Goal: Task Accomplishment & Management: Manage account settings

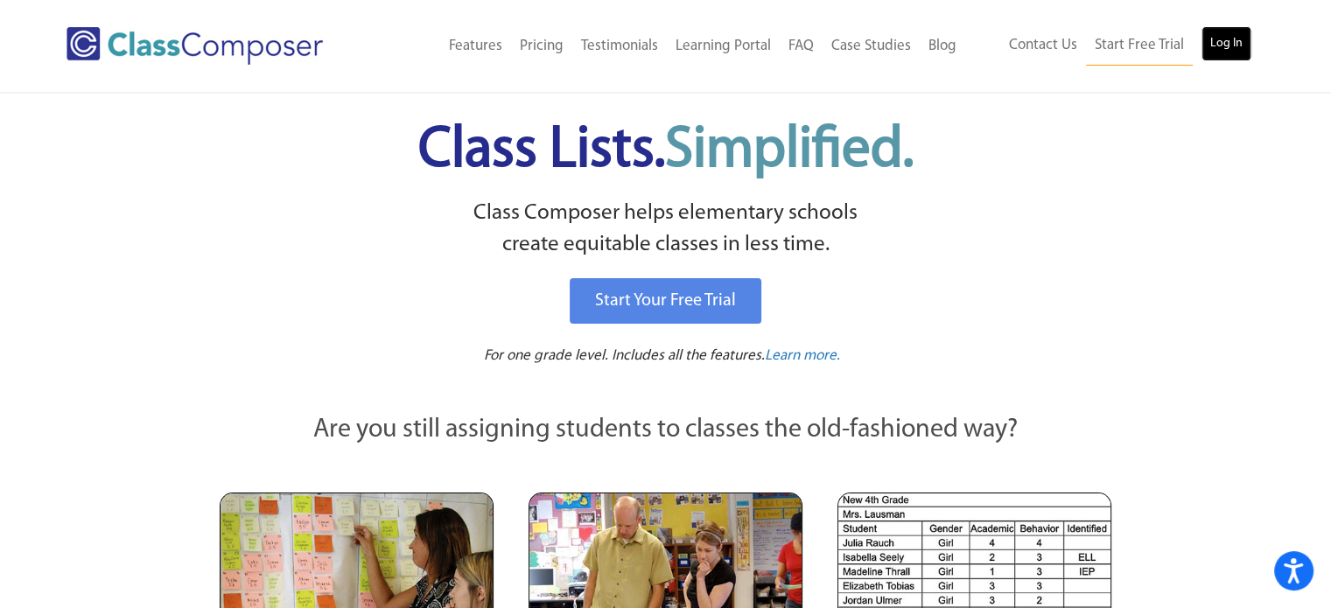
click at [1222, 48] on link "Log In" at bounding box center [1227, 43] width 50 height 35
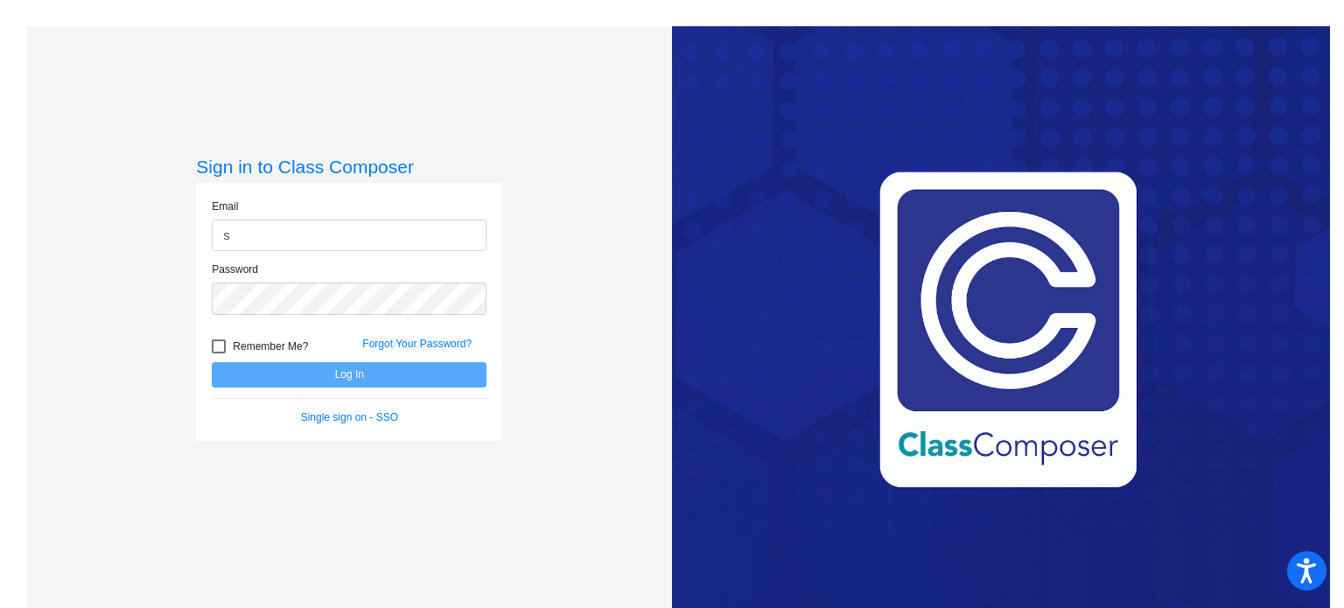
type input "[EMAIL_ADDRESS][DOMAIN_NAME]"
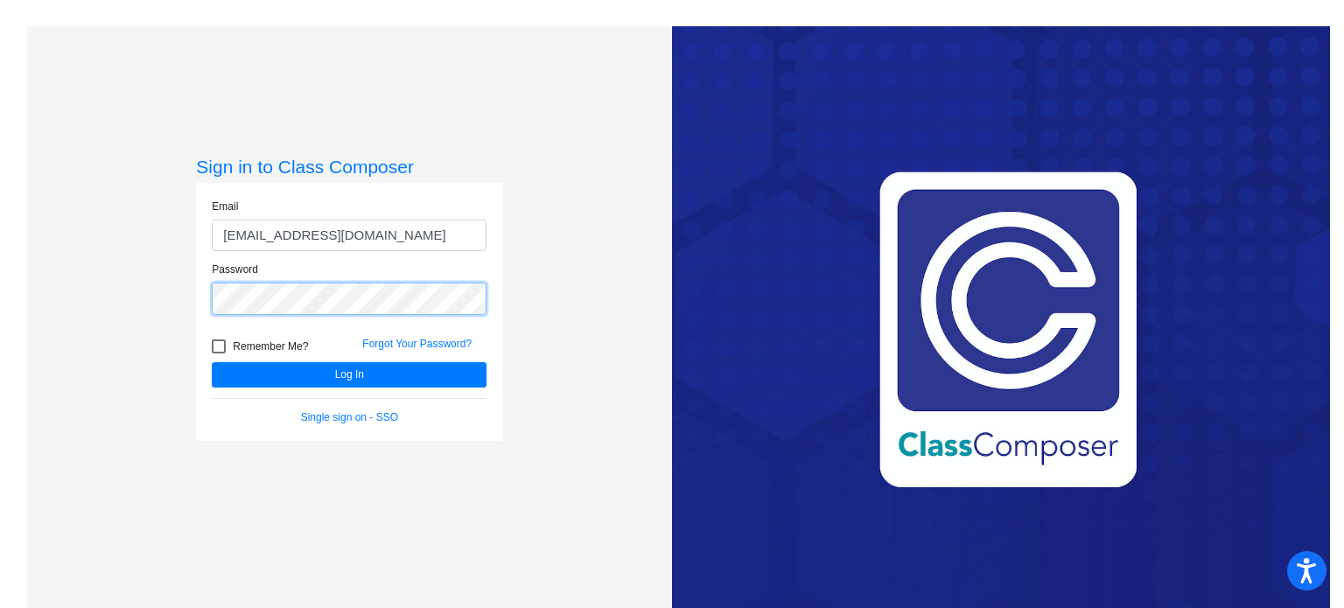
click at [212, 362] on button "Log In" at bounding box center [349, 374] width 275 height 25
click at [137, 291] on div "Sign in to Class Composer Email svang@sd27j.net Password Remember Me? Forgot Yo…" at bounding box center [349, 330] width 645 height 608
click at [212, 362] on button "Log In" at bounding box center [349, 374] width 275 height 25
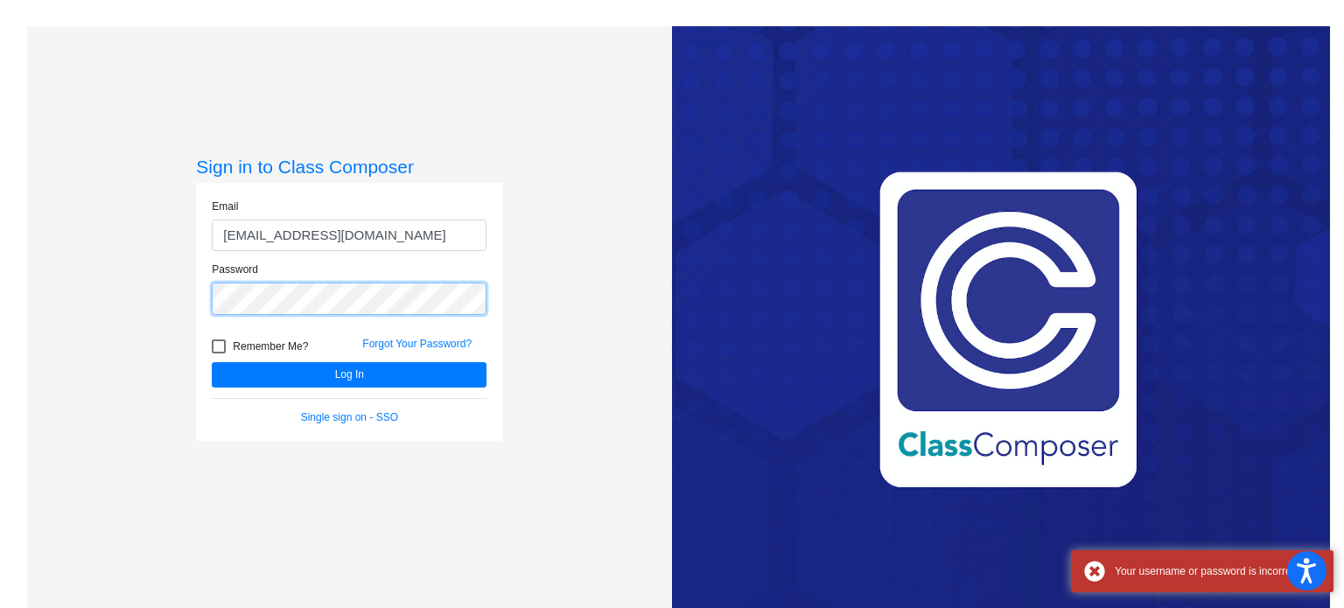
click at [171, 298] on div "Sign in to Class Composer Email svang@sd27j.net Password Remember Me? Forgot Yo…" at bounding box center [349, 330] width 645 height 608
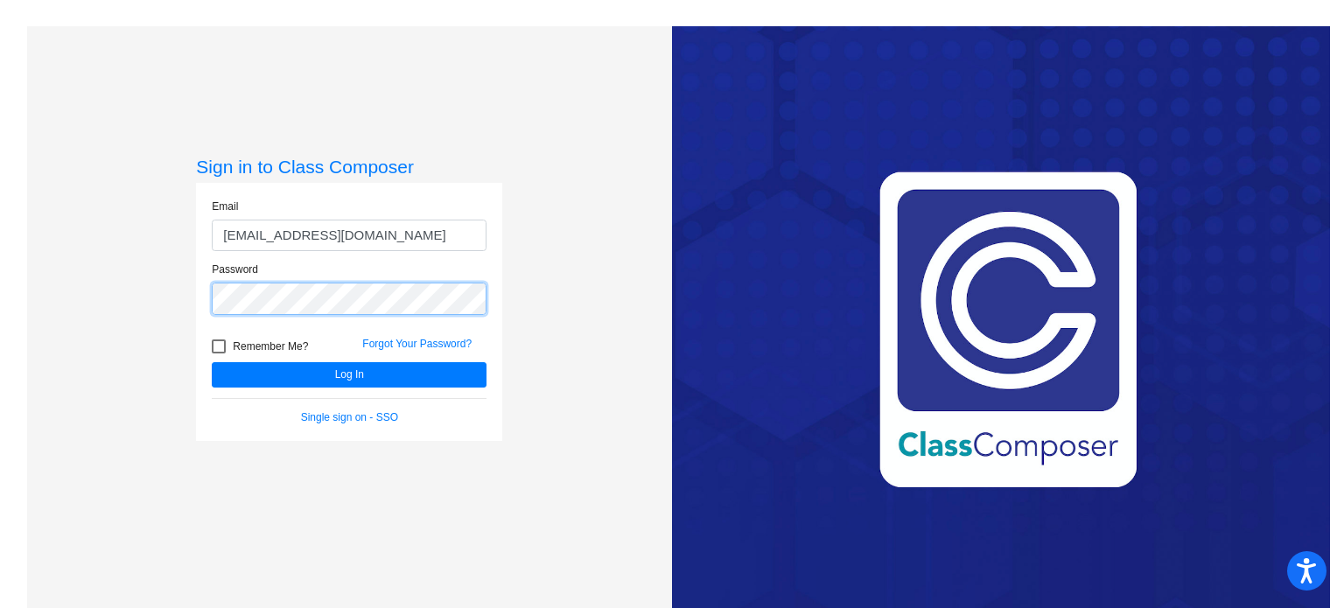
click at [212, 362] on button "Log In" at bounding box center [349, 374] width 275 height 25
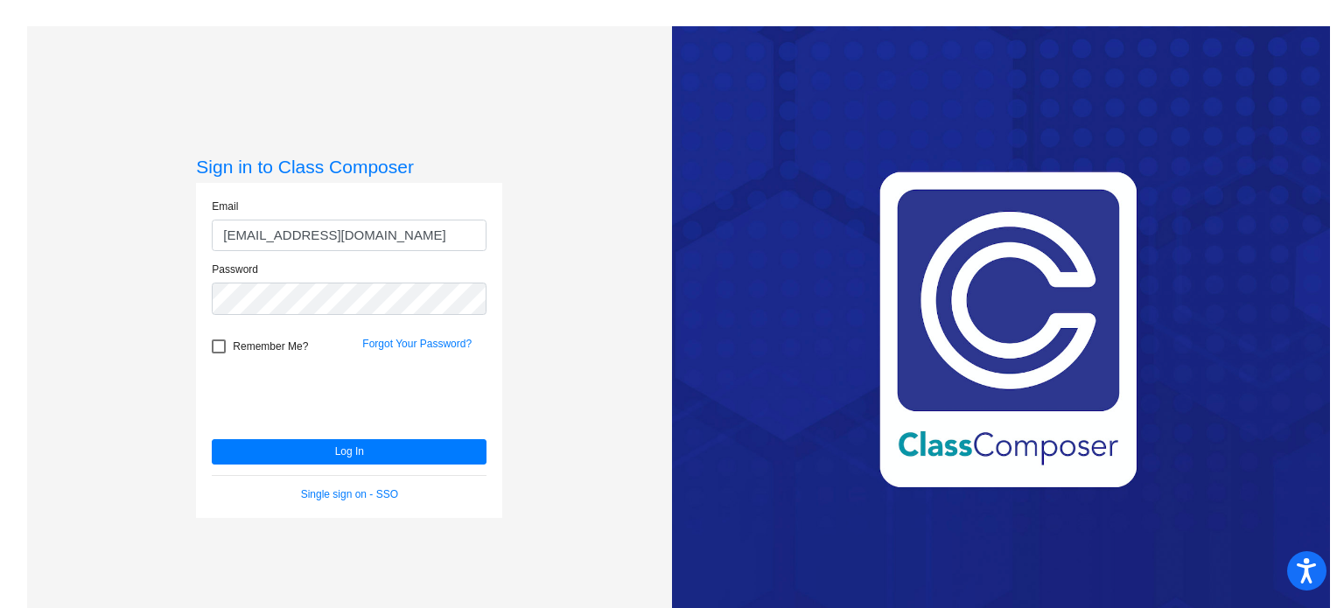
click at [427, 336] on div "Forgot Your Password?" at bounding box center [424, 349] width 151 height 26
click at [431, 343] on link "Forgot Your Password?" at bounding box center [416, 344] width 109 height 12
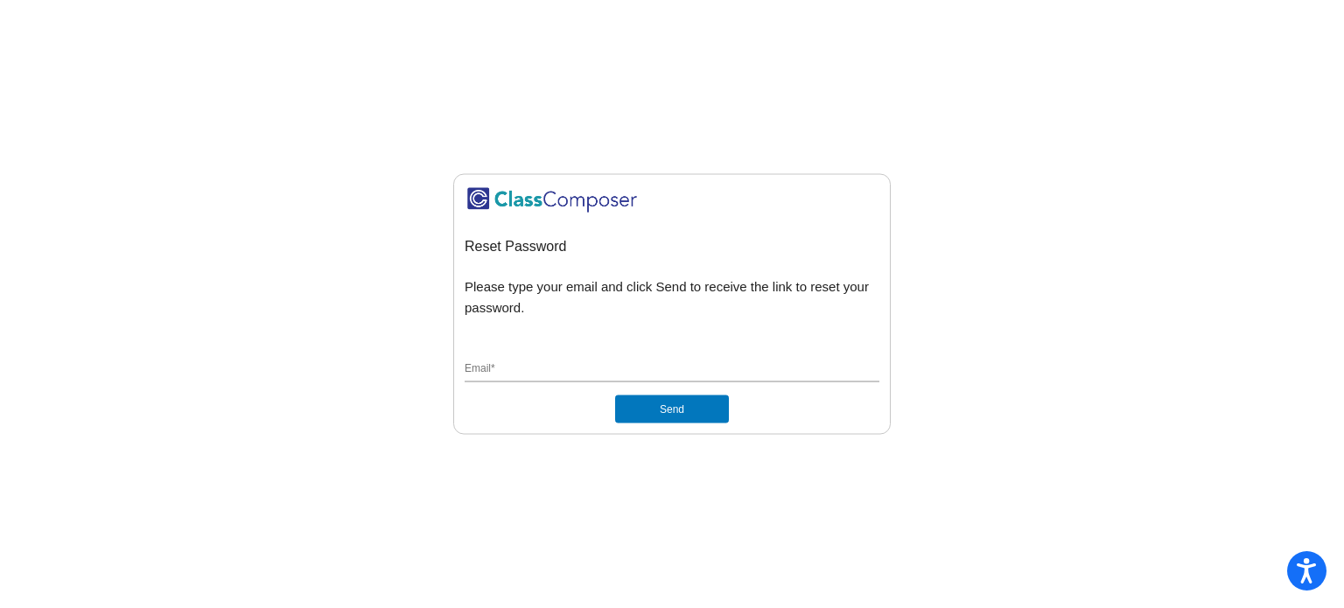
click at [508, 367] on input "Email *" at bounding box center [672, 370] width 415 height 16
type input "[EMAIL_ADDRESS][DOMAIN_NAME]"
click at [672, 406] on button "Send" at bounding box center [672, 410] width 114 height 28
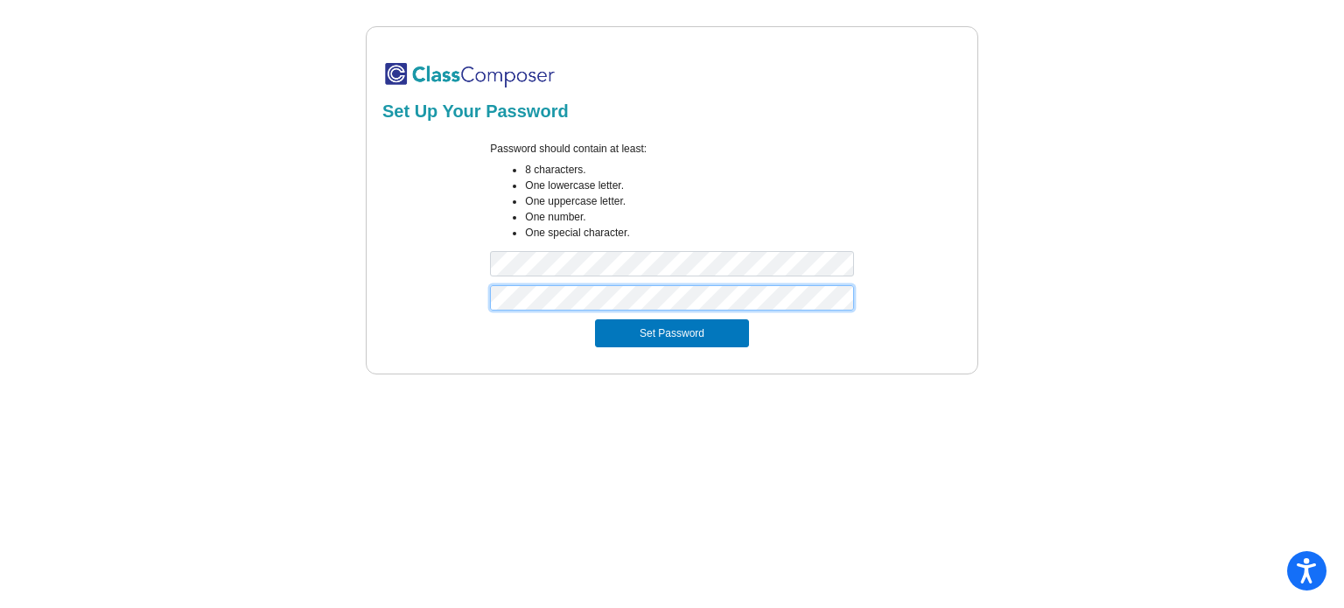
click at [595, 319] on button "Set Password" at bounding box center [672, 333] width 154 height 28
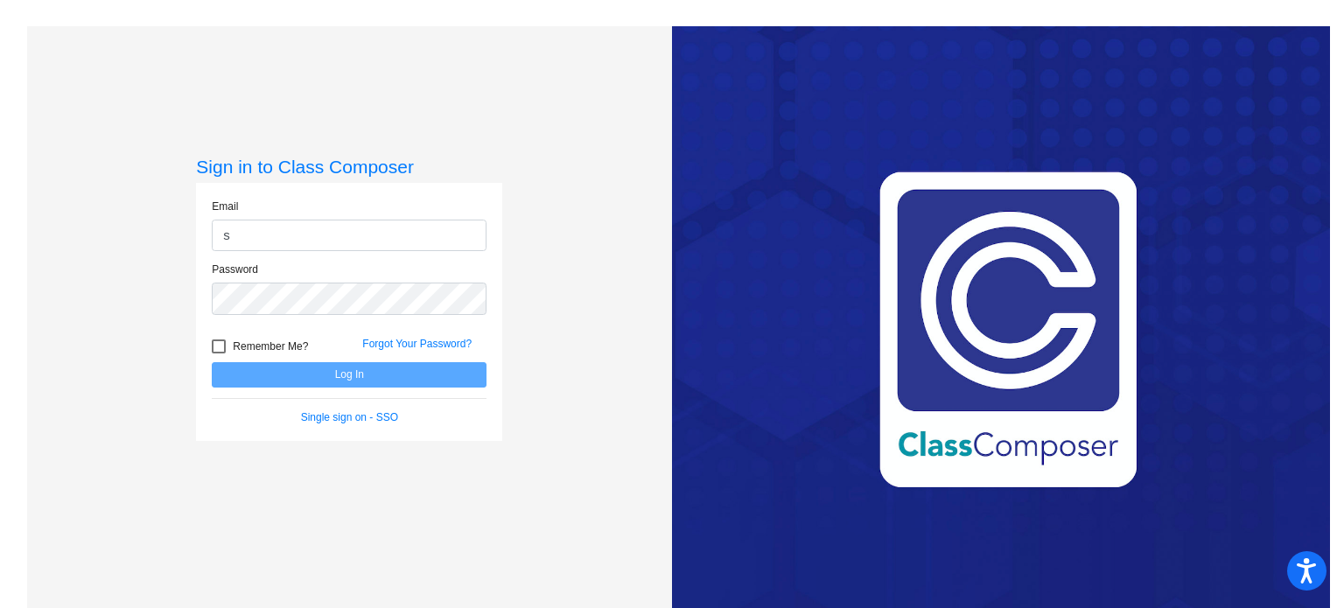
type input "[EMAIL_ADDRESS][DOMAIN_NAME]"
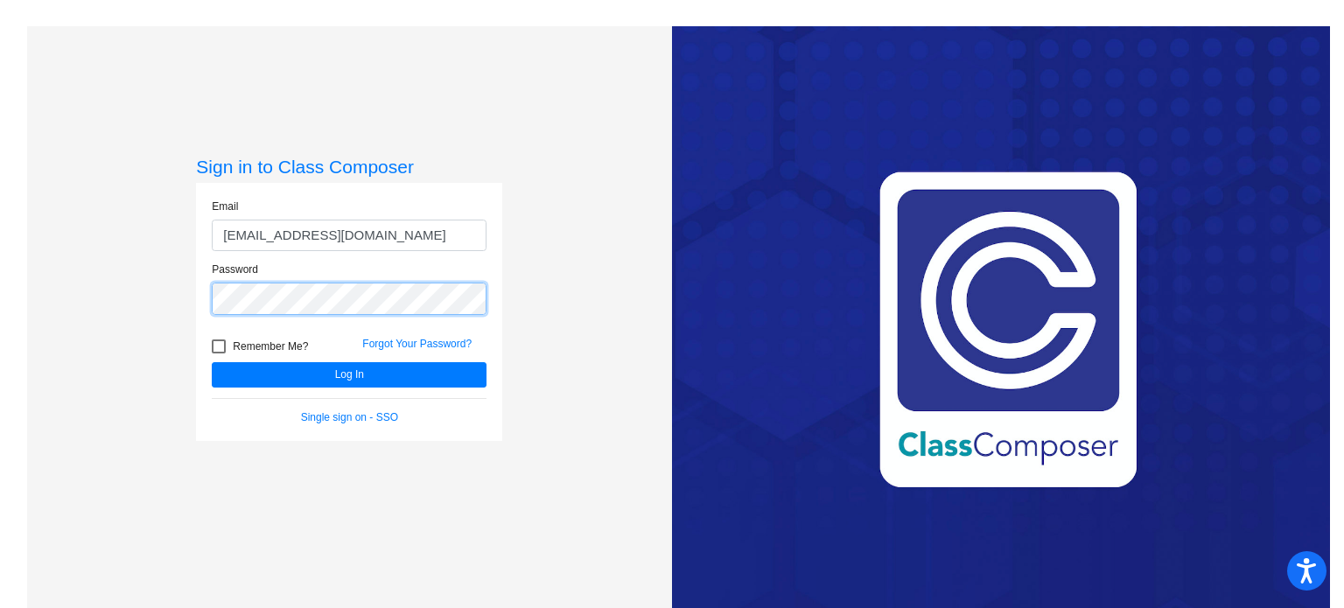
click at [212, 362] on button "Log In" at bounding box center [349, 374] width 275 height 25
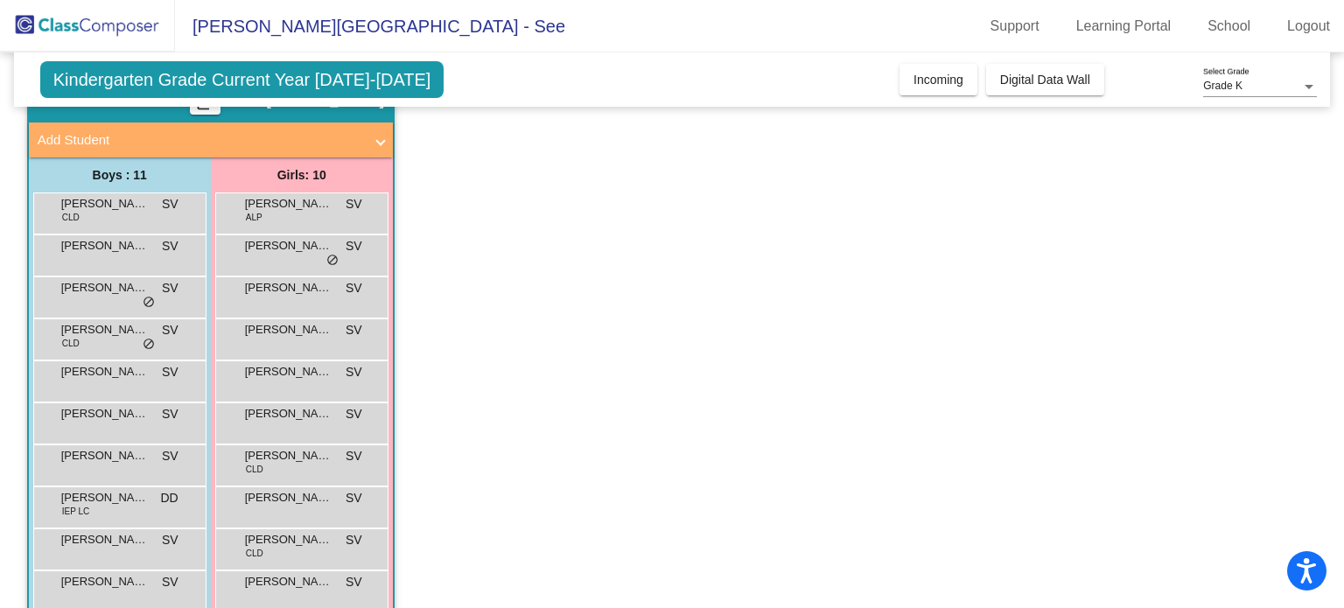
scroll to position [161, 0]
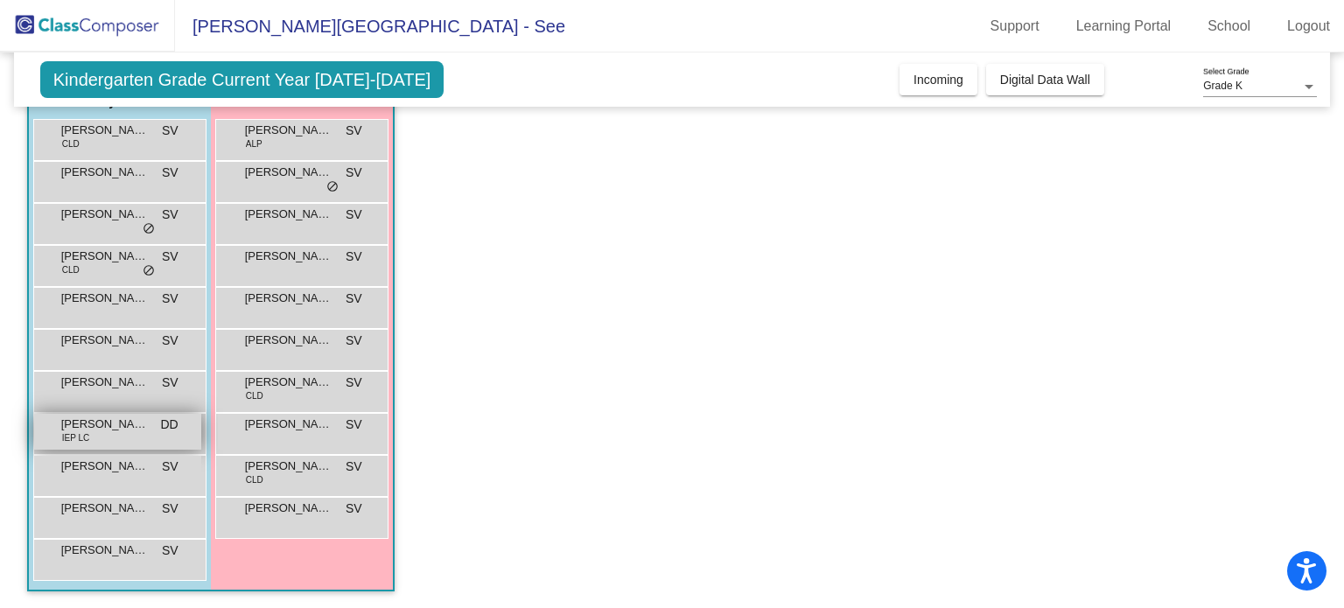
click at [109, 437] on div "[PERSON_NAME] IEP LC DD lock do_not_disturb_alt" at bounding box center [117, 432] width 167 height 36
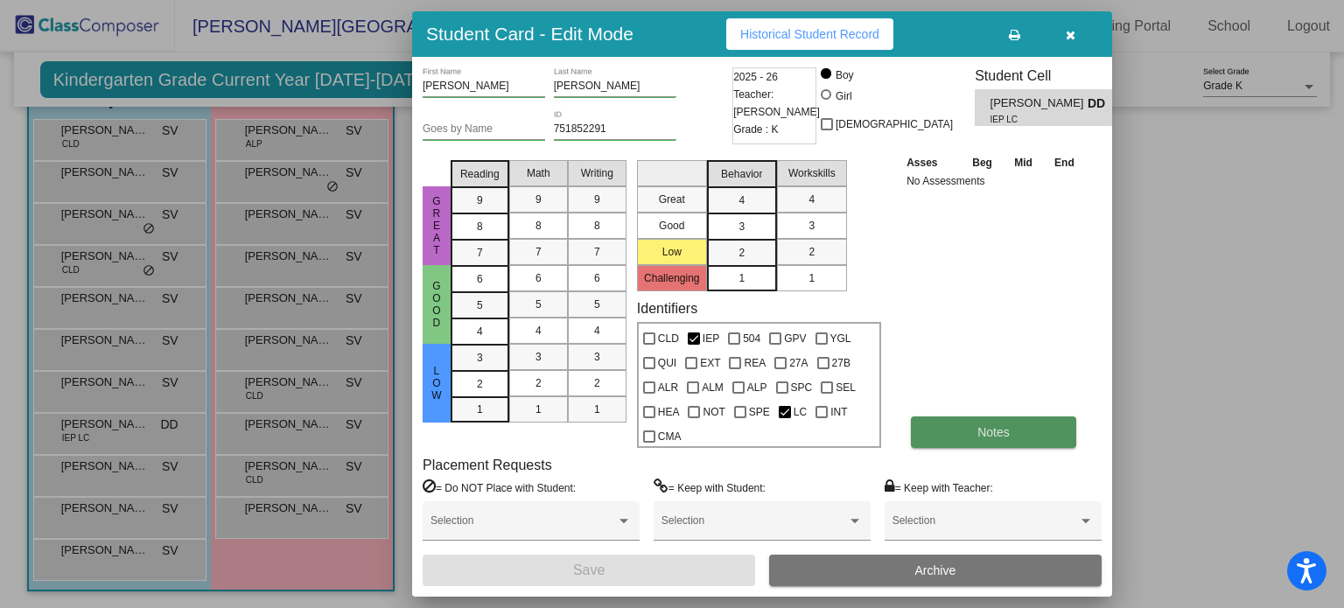
click at [989, 428] on span "Notes" at bounding box center [994, 432] width 32 height 14
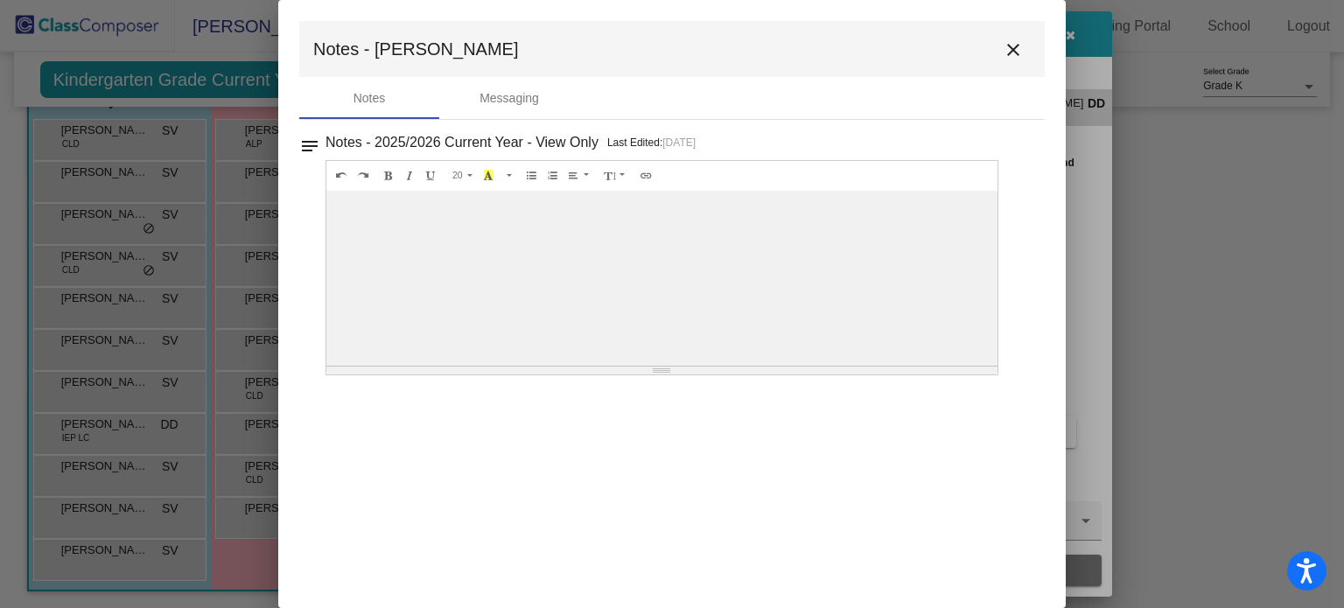
click at [1023, 57] on mat-icon "close" at bounding box center [1013, 49] width 21 height 21
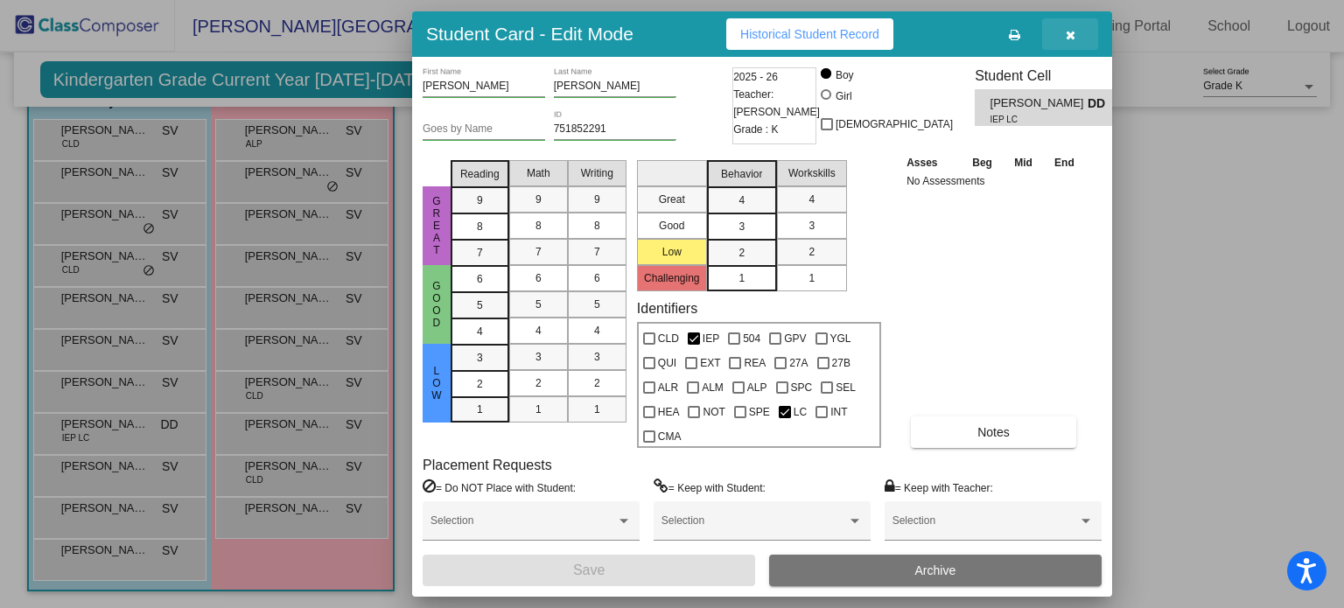
click at [1069, 27] on span "button" at bounding box center [1071, 34] width 10 height 14
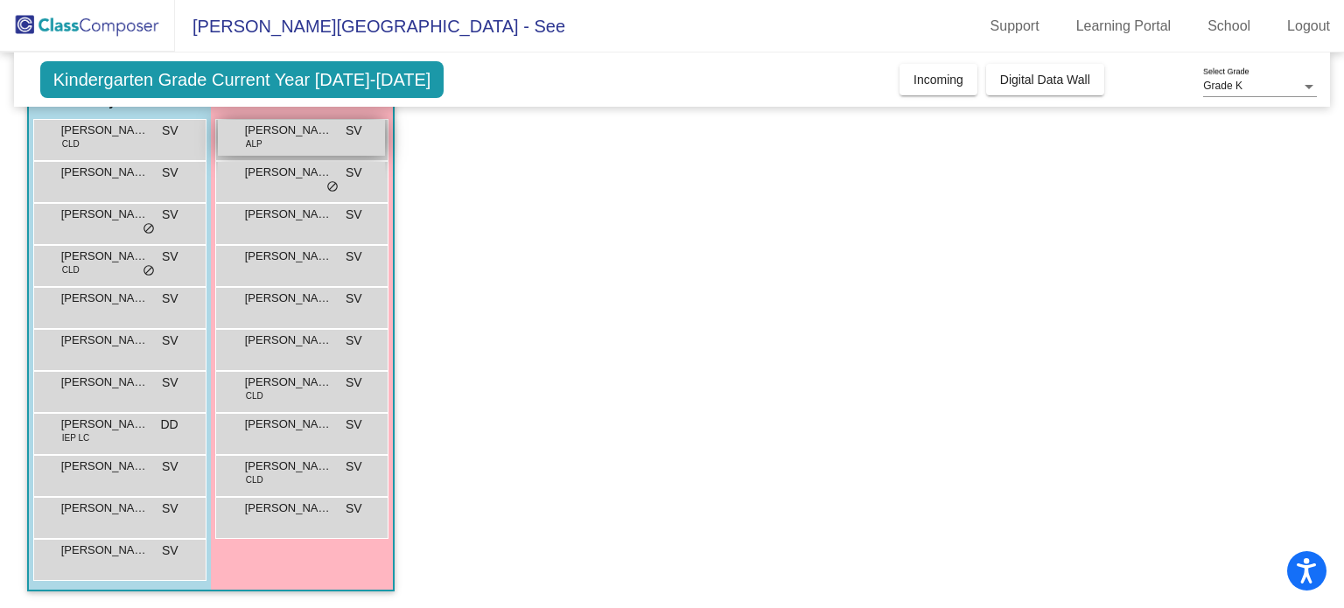
click at [305, 137] on span "[PERSON_NAME]" at bounding box center [289, 131] width 88 height 18
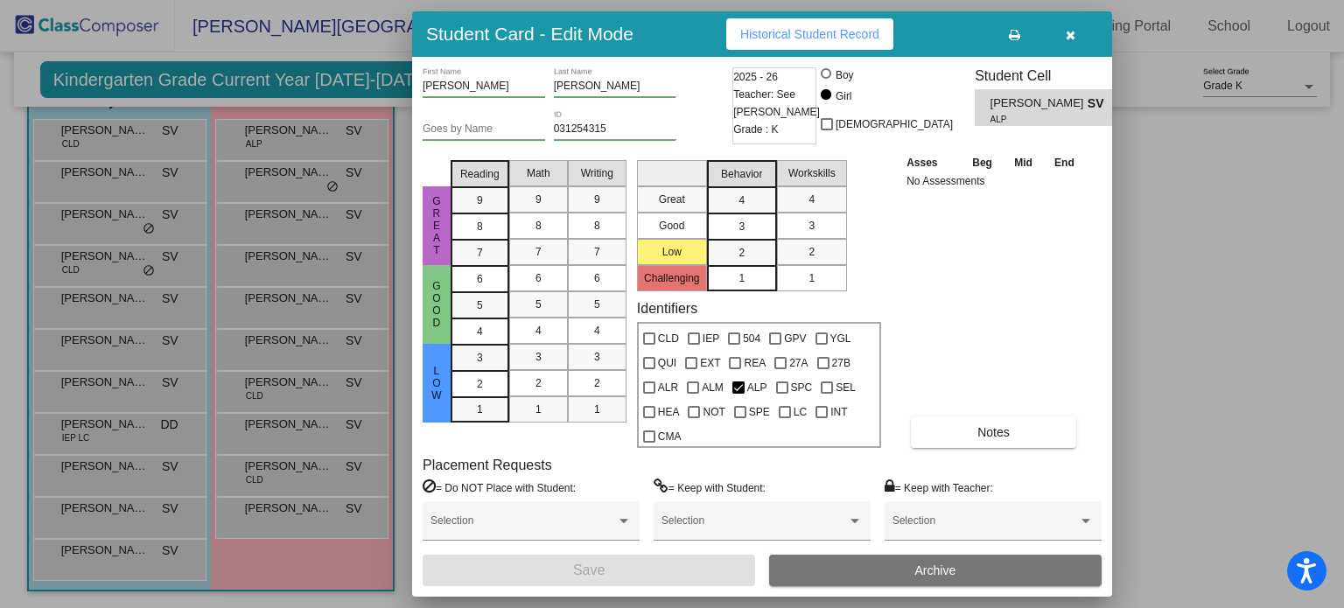
click at [1071, 38] on icon "button" at bounding box center [1071, 35] width 10 height 12
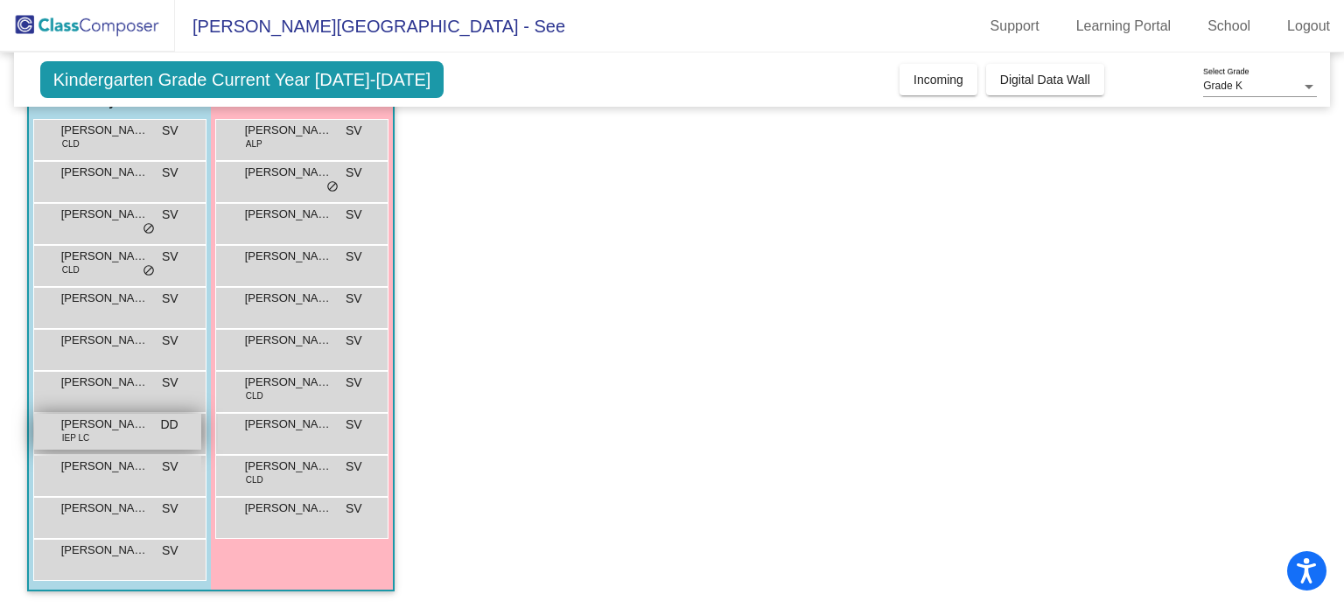
click at [108, 438] on div "[PERSON_NAME] IEP LC DD lock do_not_disturb_alt" at bounding box center [117, 432] width 167 height 36
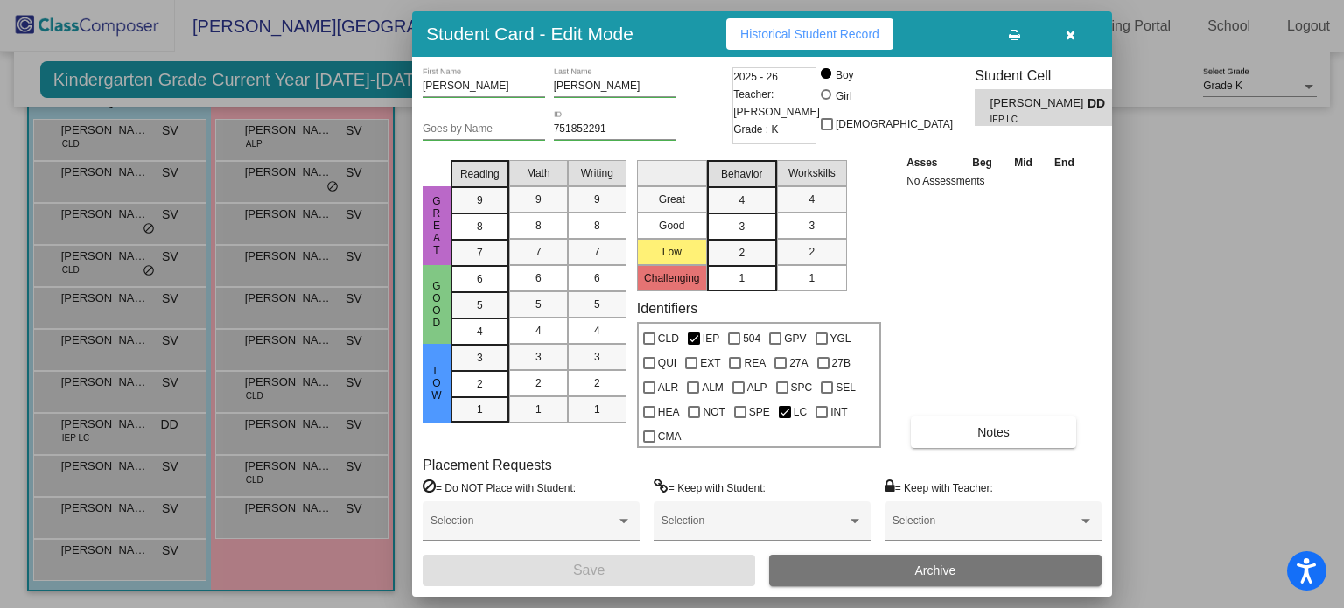
click at [1067, 38] on icon "button" at bounding box center [1071, 35] width 10 height 12
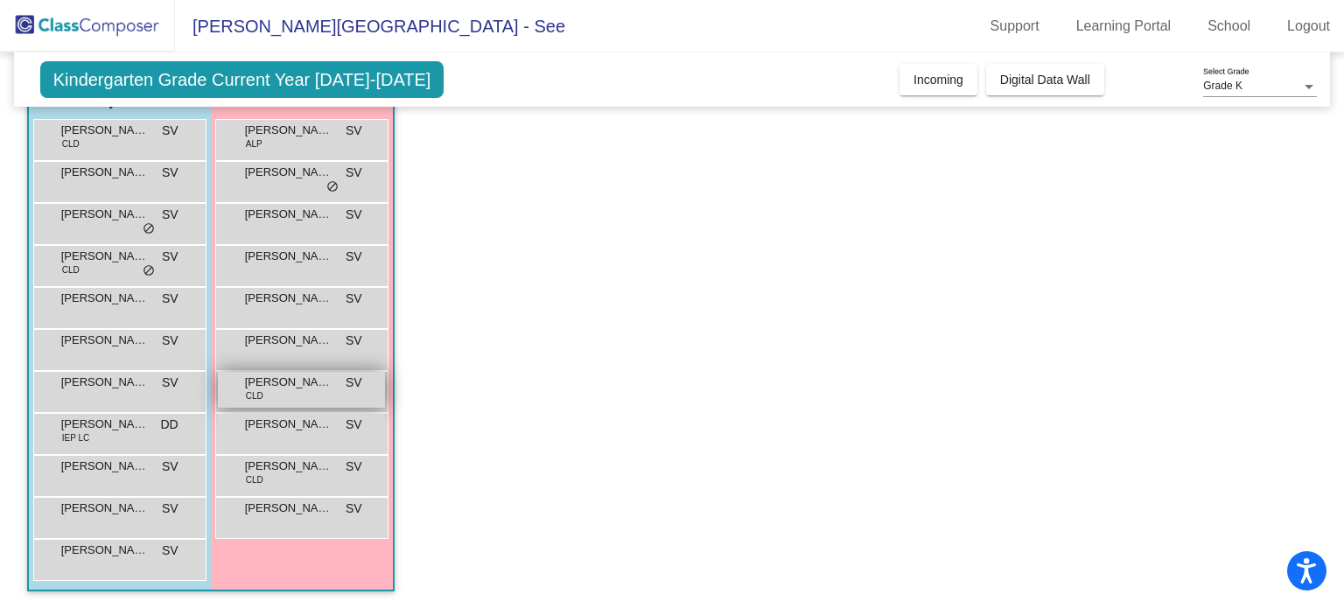
click at [321, 388] on span "[PERSON_NAME]" at bounding box center [289, 383] width 88 height 18
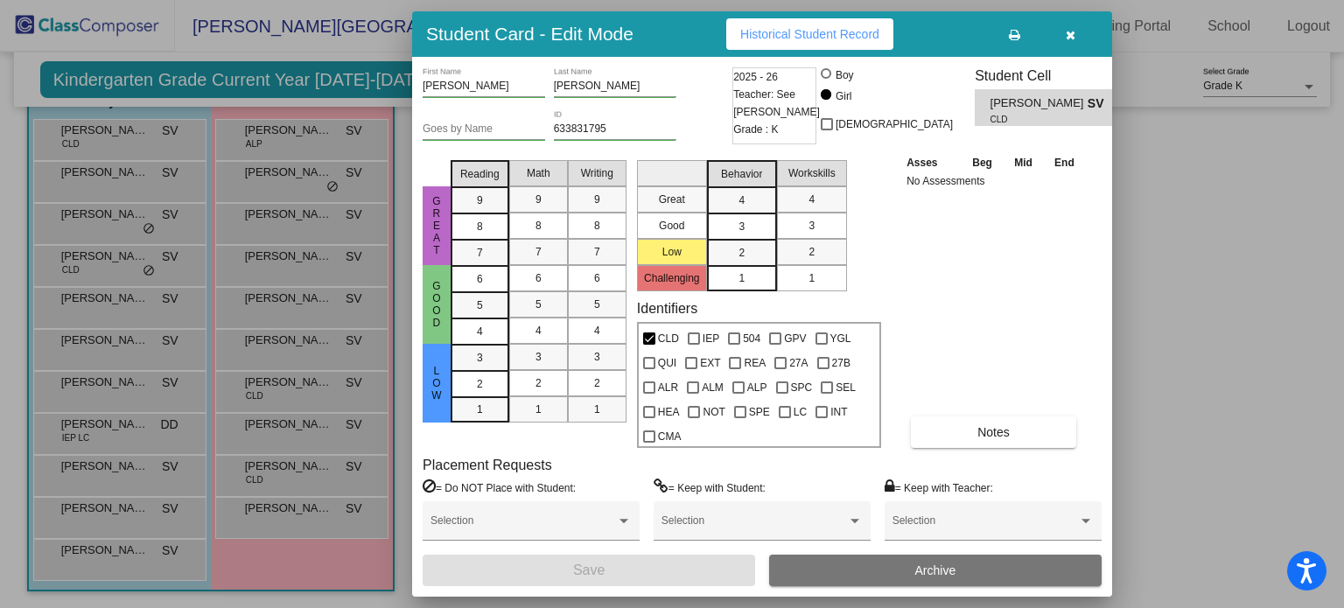
click at [1075, 37] on button "button" at bounding box center [1070, 34] width 56 height 32
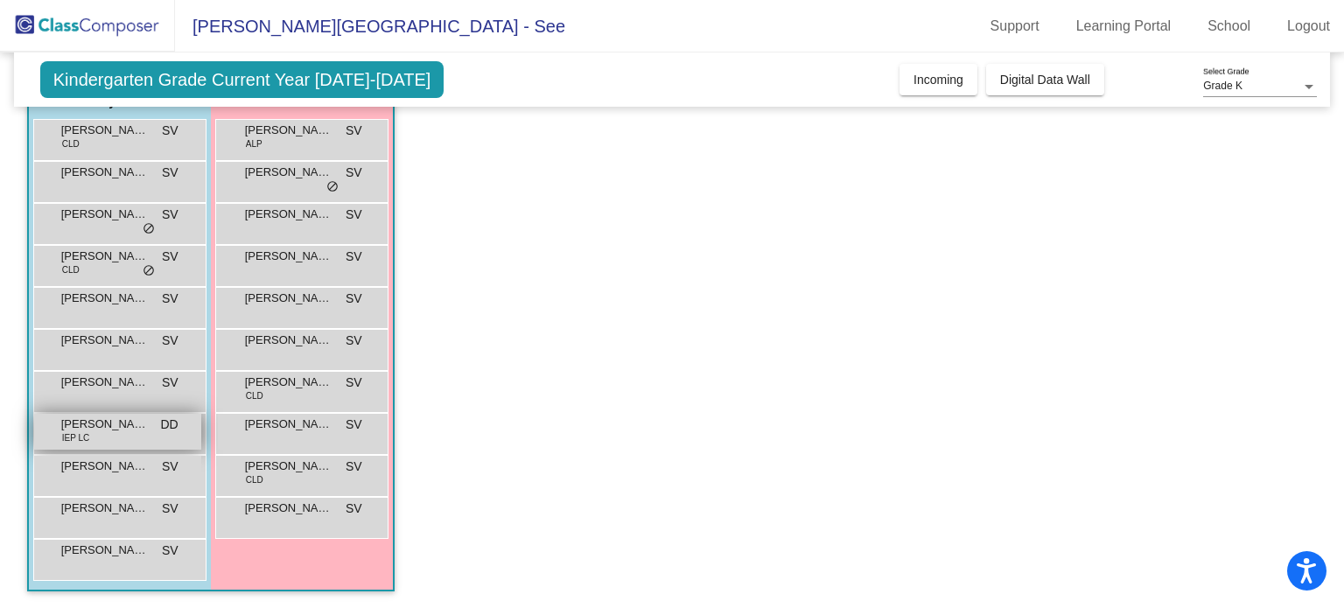
click at [136, 430] on span "[PERSON_NAME]" at bounding box center [105, 425] width 88 height 18
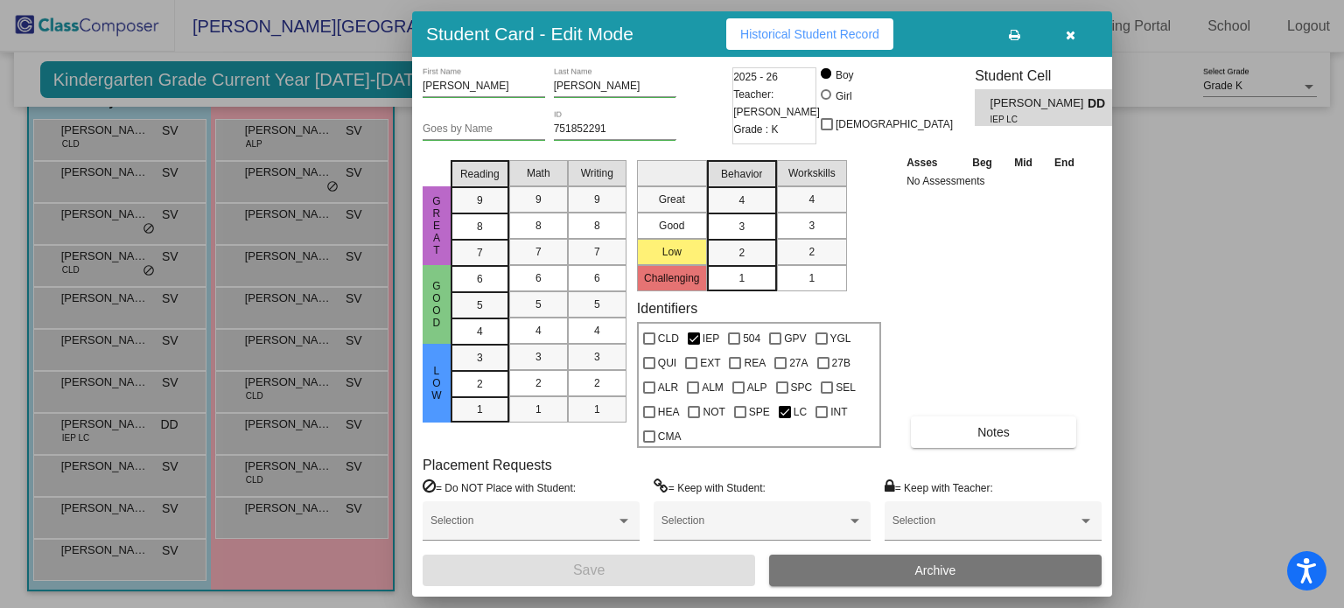
click at [1071, 34] on icon "button" at bounding box center [1071, 35] width 10 height 12
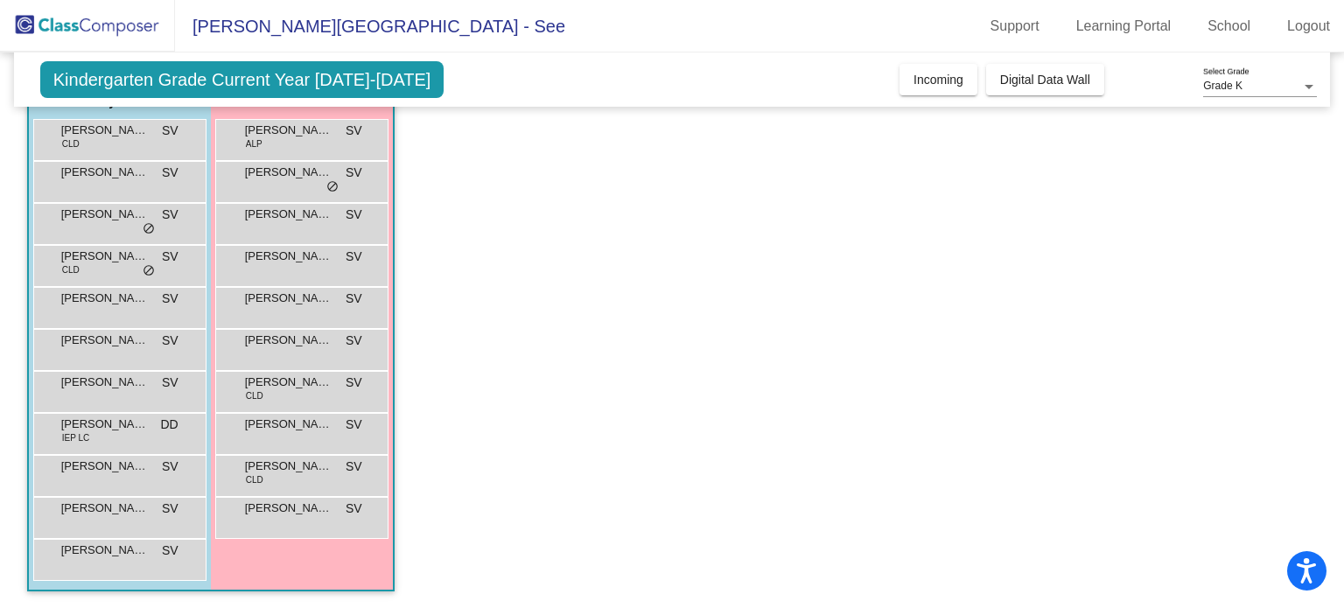
click at [620, 341] on app-classroom "Class 4 - Class D picture_as_pdf See [PERSON_NAME] Add Student First Name Last …" at bounding box center [672, 307] width 1291 height 604
click at [289, 175] on span "[PERSON_NAME]" at bounding box center [289, 173] width 88 height 18
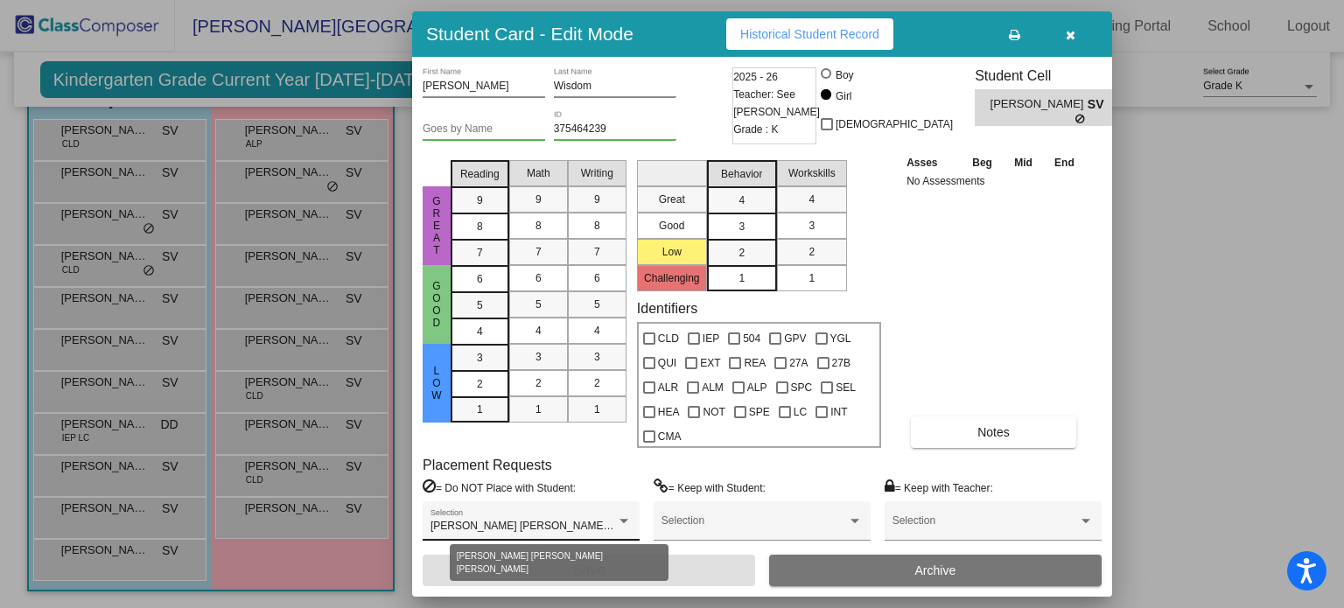
click at [630, 516] on div at bounding box center [624, 521] width 16 height 12
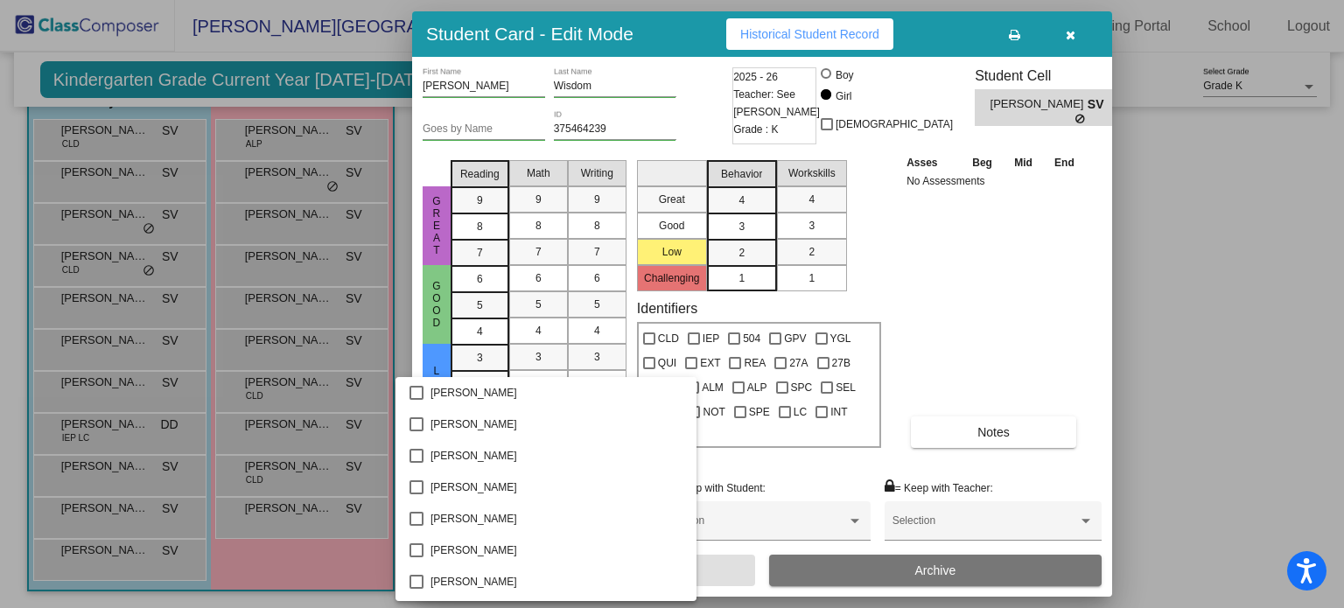
scroll to position [780, 0]
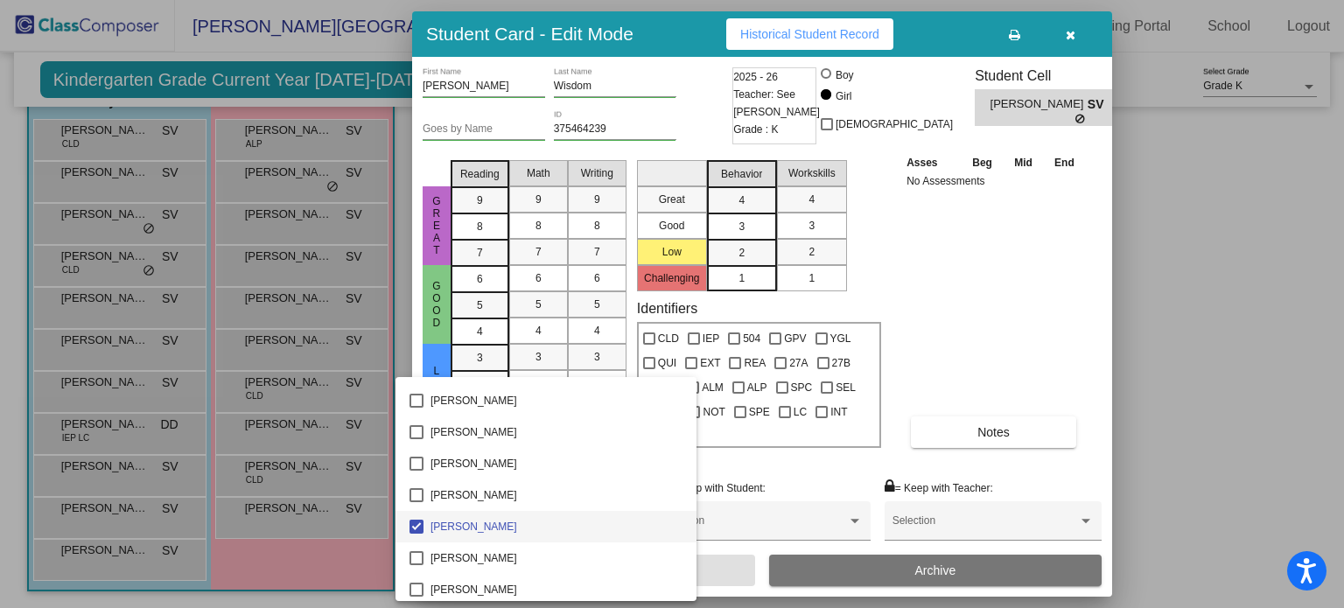
click at [742, 453] on div at bounding box center [672, 304] width 1344 height 608
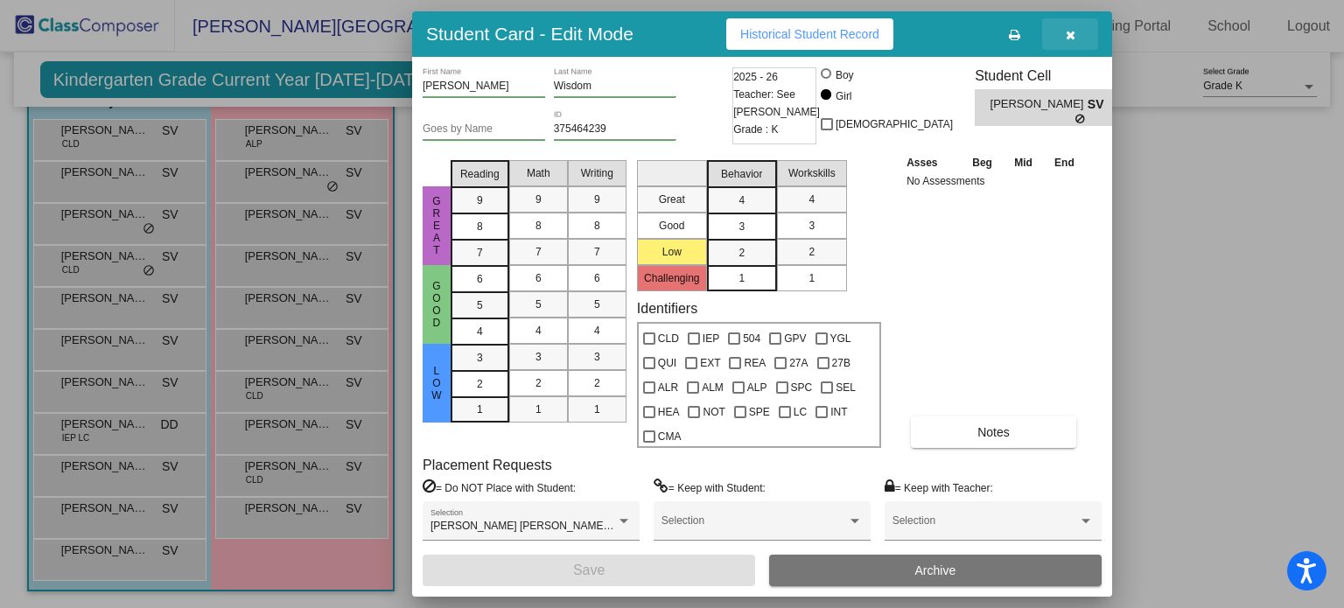
click at [1068, 34] on icon "button" at bounding box center [1071, 35] width 10 height 12
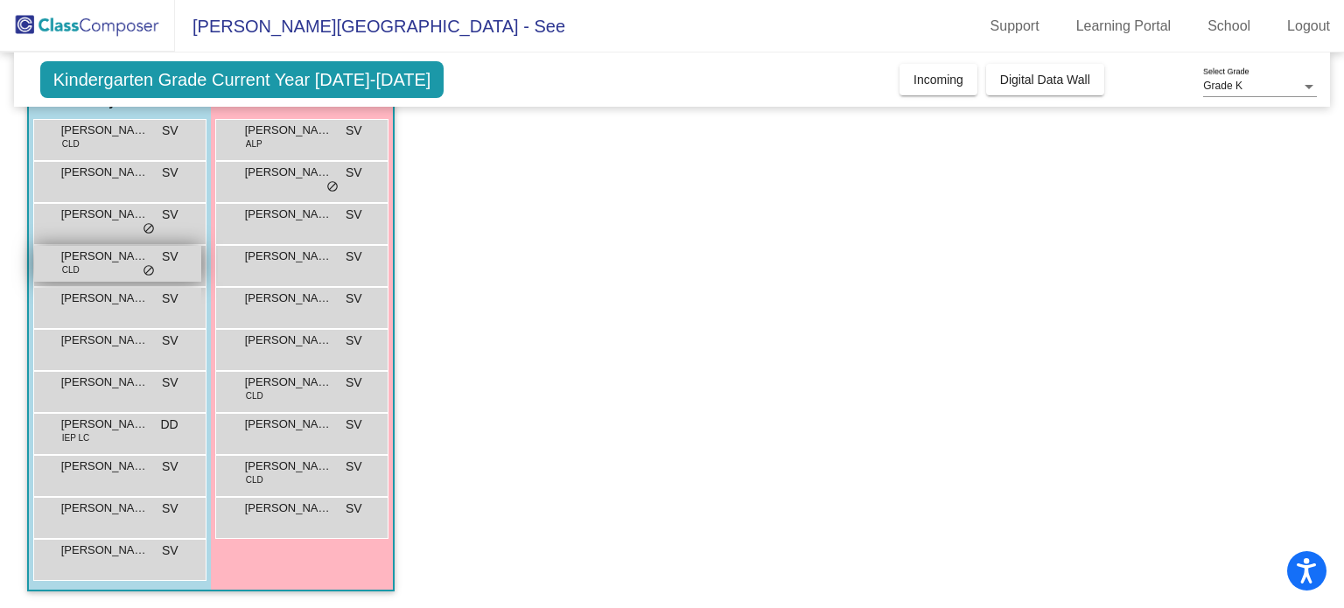
click at [135, 251] on span "[PERSON_NAME]" at bounding box center [105, 257] width 88 height 18
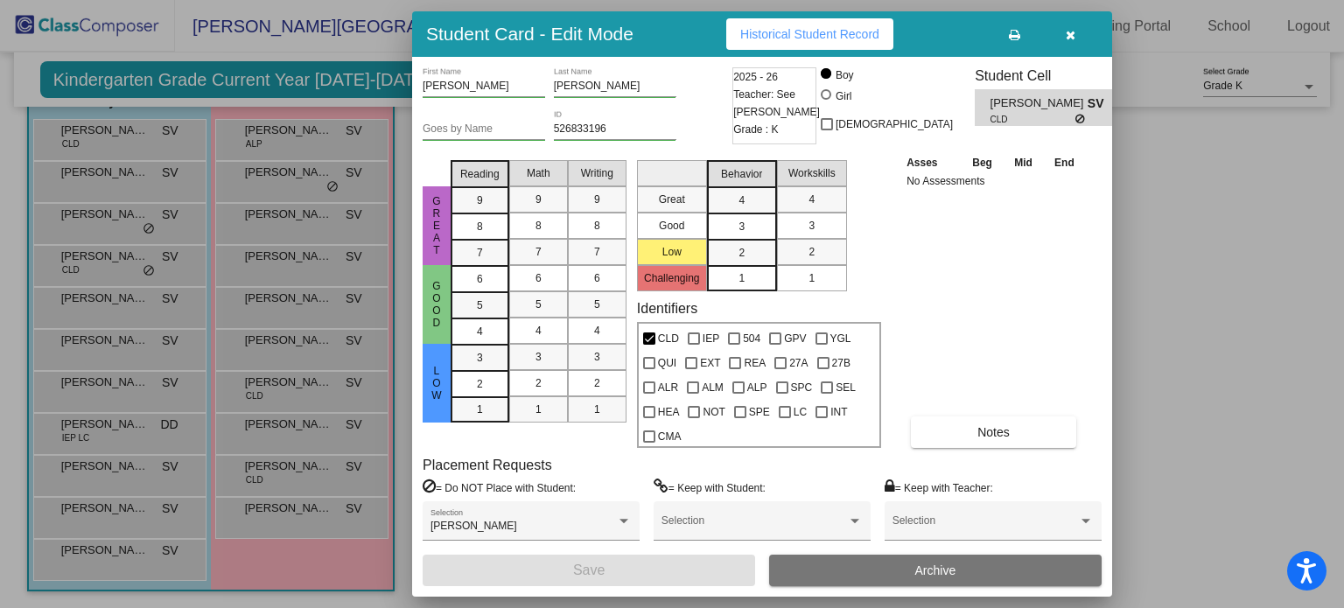
click at [1064, 31] on button "button" at bounding box center [1070, 34] width 56 height 32
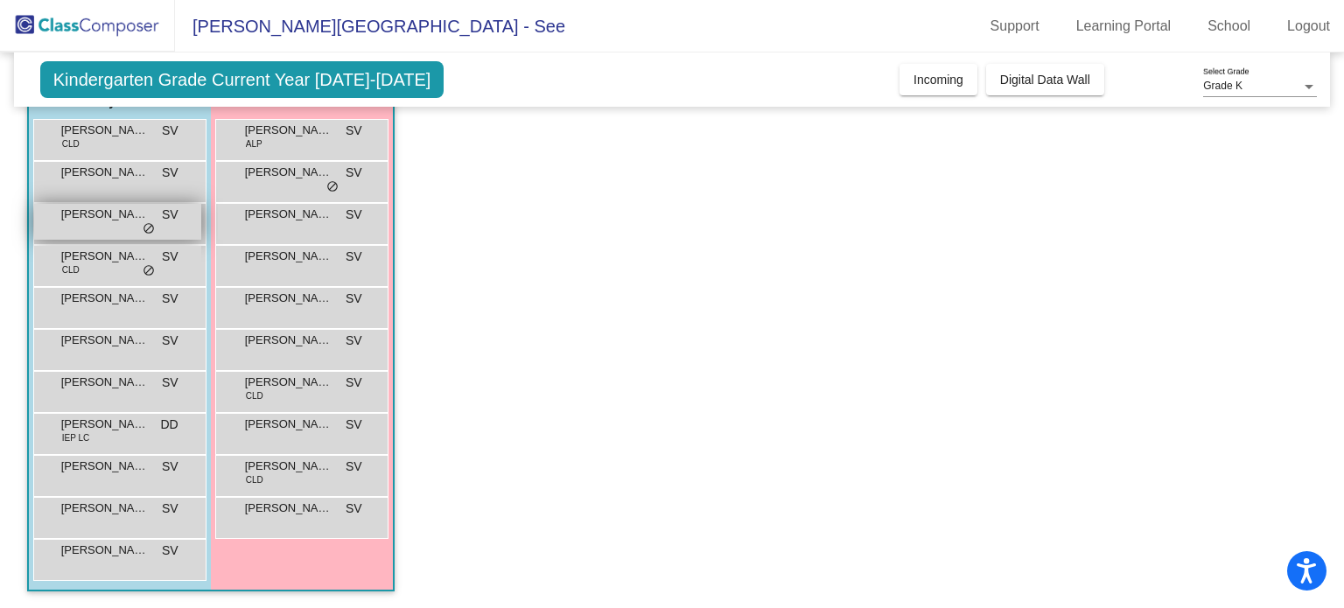
click at [109, 232] on div "[PERSON_NAME] SV lock do_not_disturb_alt" at bounding box center [117, 222] width 167 height 36
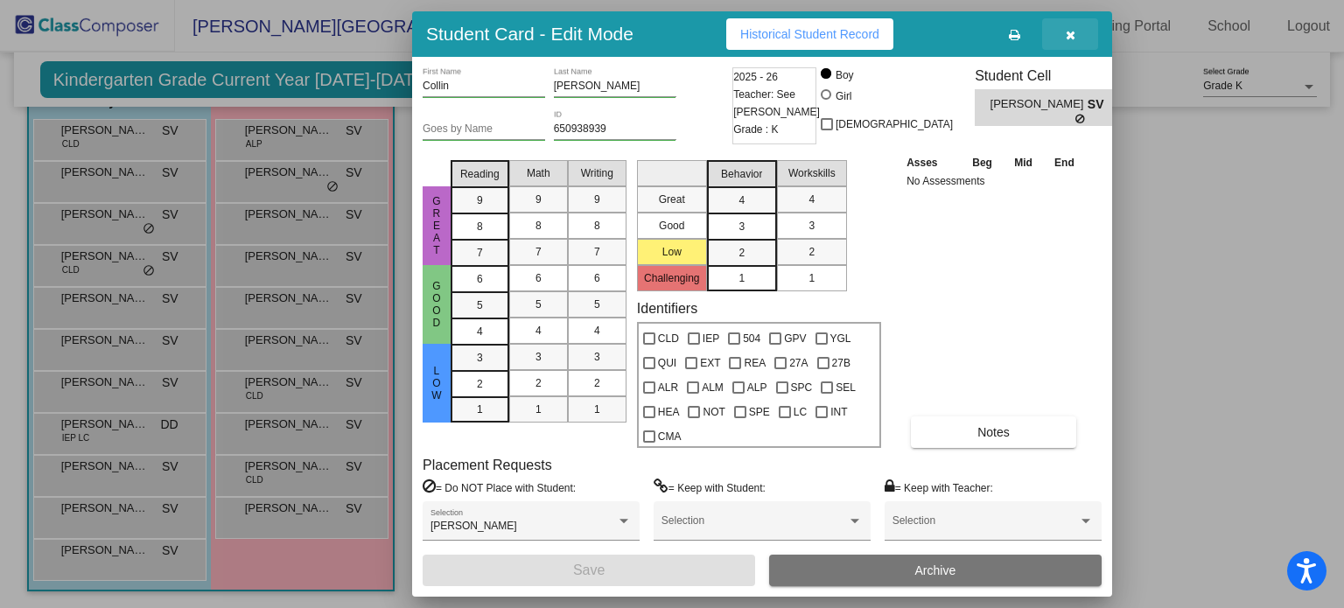
click at [1072, 37] on icon "button" at bounding box center [1071, 35] width 10 height 12
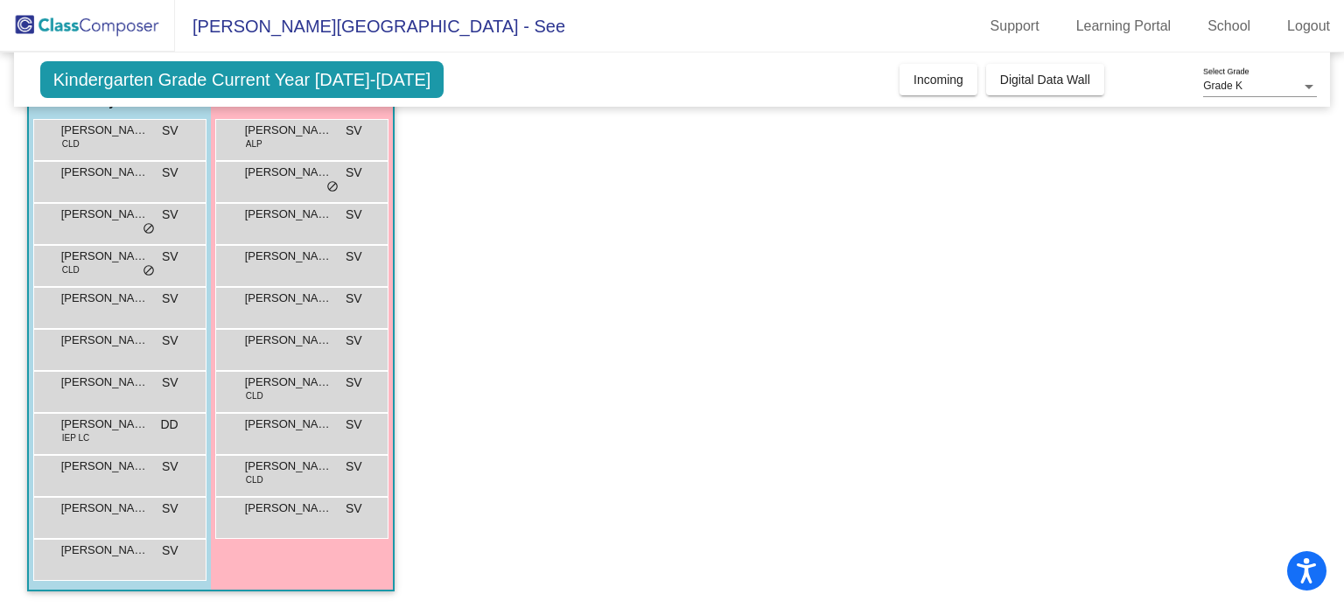
click at [511, 233] on app-classroom "Class 4 - Class D picture_as_pdf See [PERSON_NAME] Add Student First Name Last …" at bounding box center [672, 307] width 1291 height 604
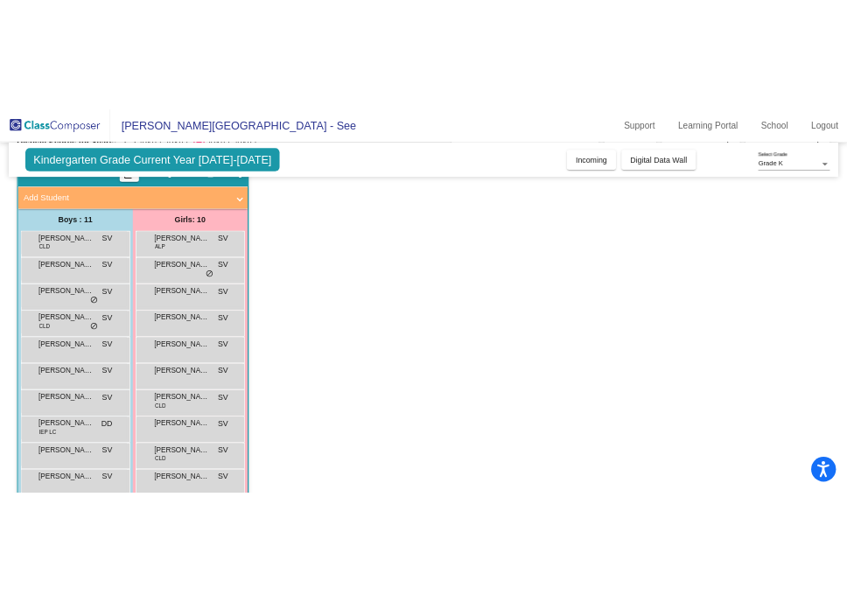
scroll to position [161, 0]
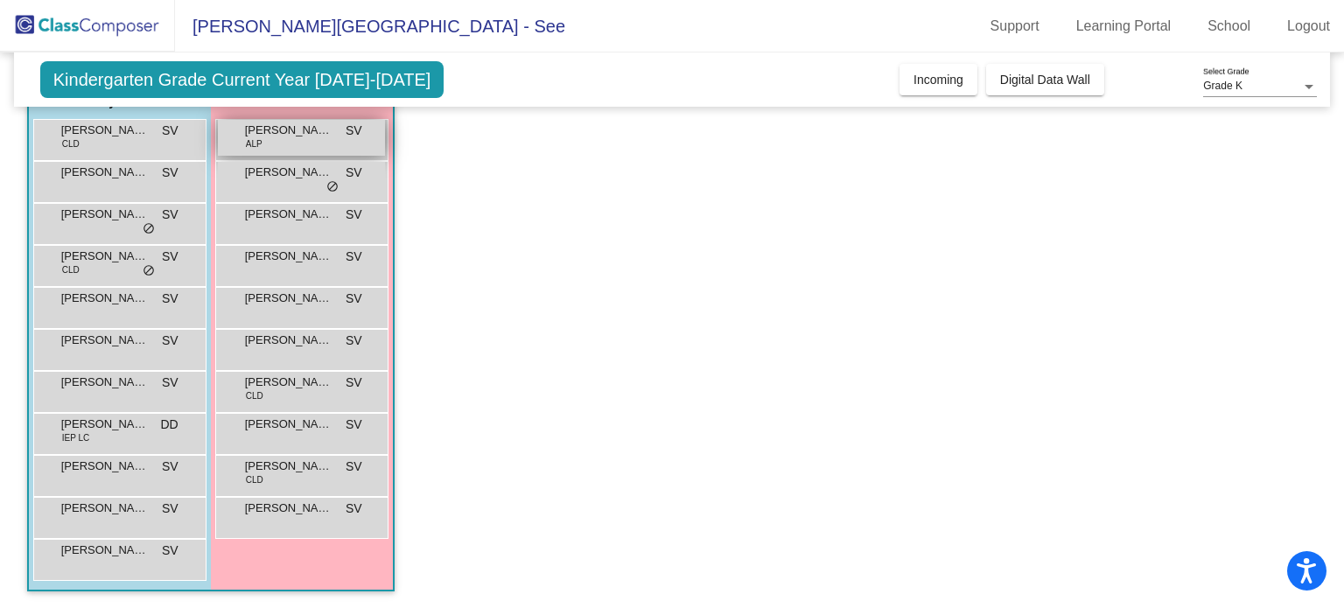
click at [340, 151] on div "[PERSON_NAME] ALP SV lock do_not_disturb_alt" at bounding box center [301, 138] width 167 height 36
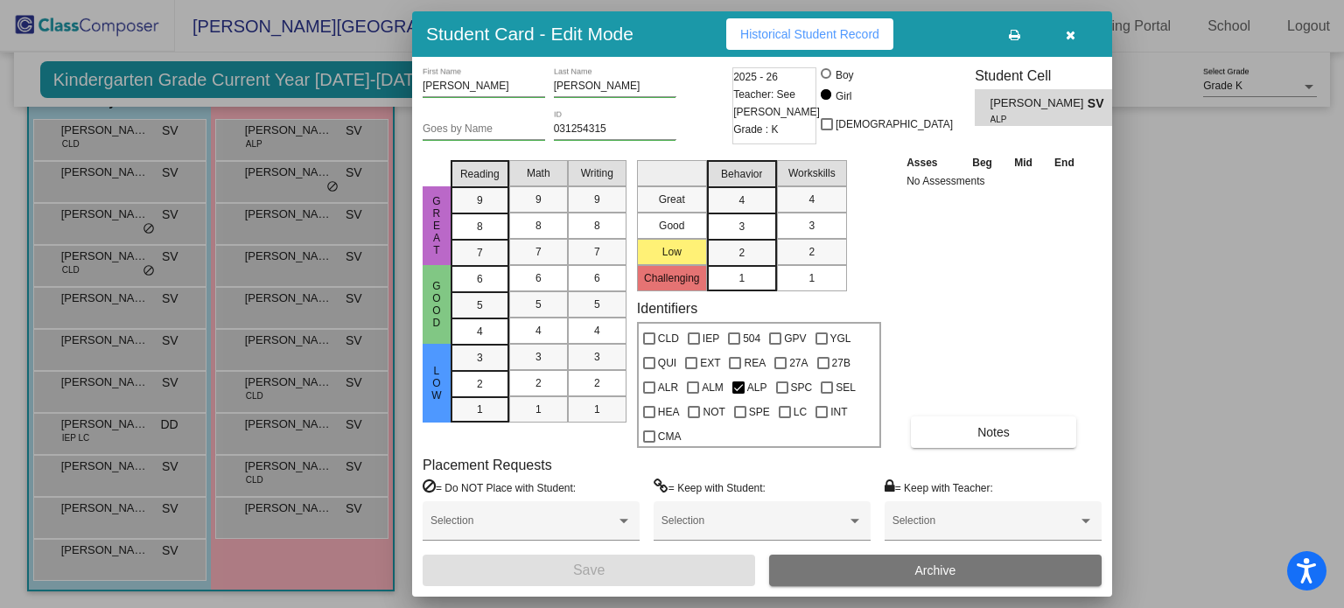
click at [1072, 31] on icon "button" at bounding box center [1071, 35] width 10 height 12
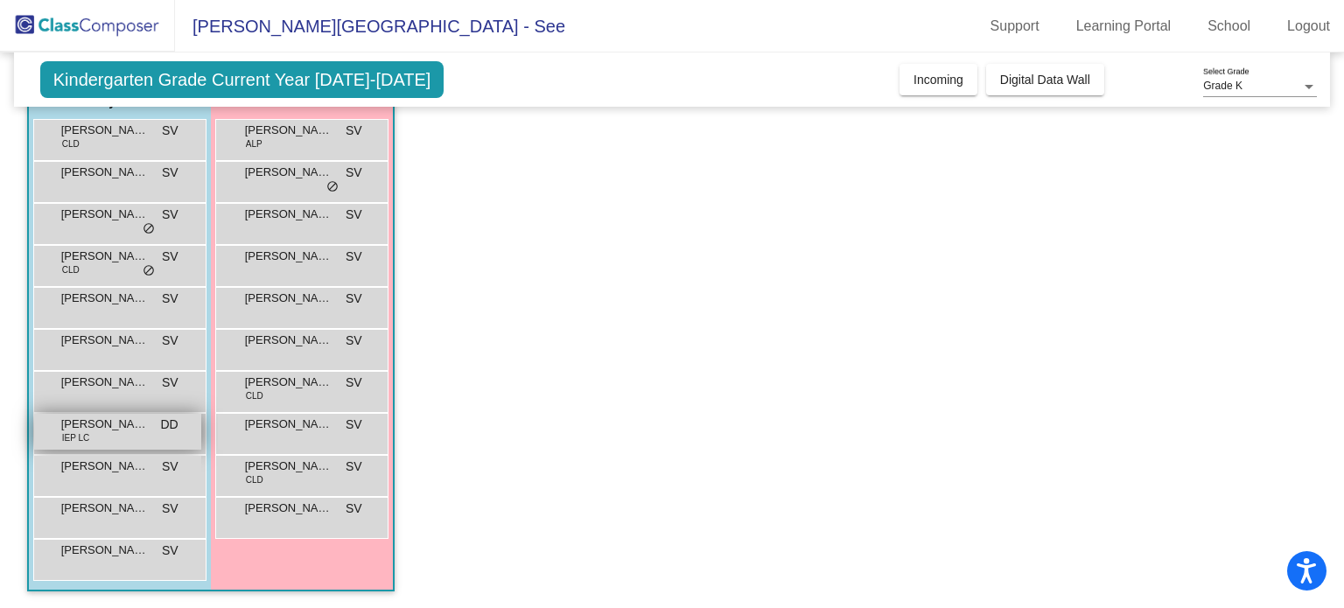
click at [126, 432] on div "[PERSON_NAME] IEP LC DD lock do_not_disturb_alt" at bounding box center [117, 432] width 167 height 36
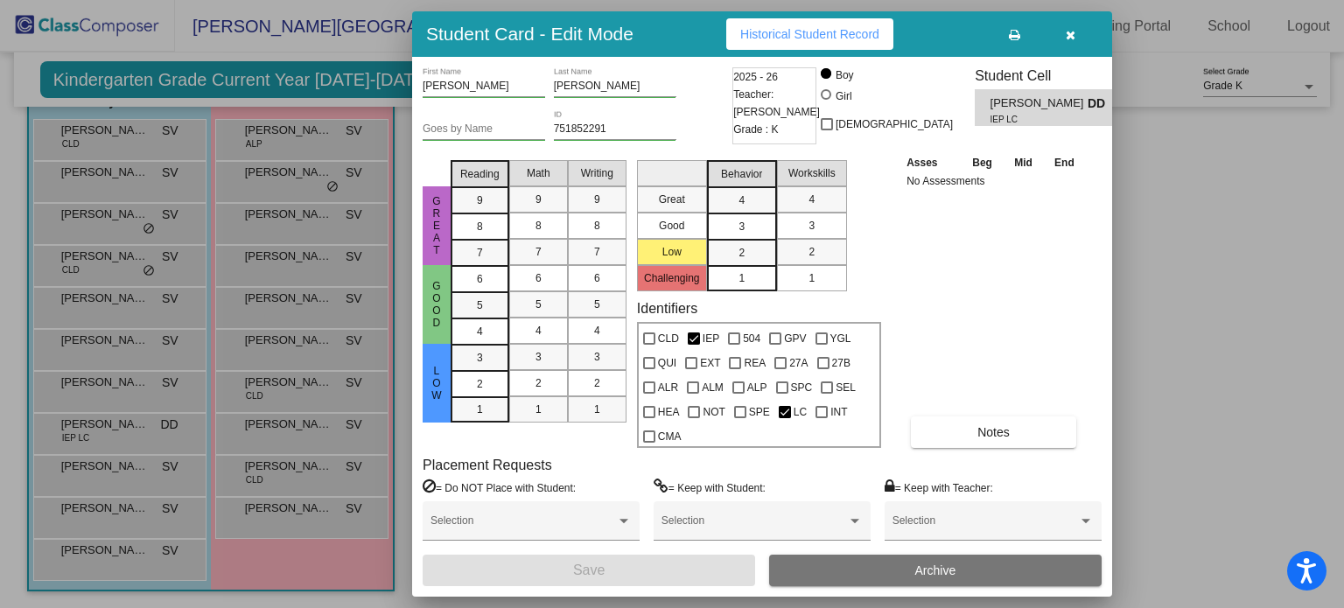
click at [977, 270] on div "Asses Beg Mid End No Assessments Notes" at bounding box center [994, 300] width 184 height 295
click at [1075, 33] on button "button" at bounding box center [1070, 34] width 56 height 32
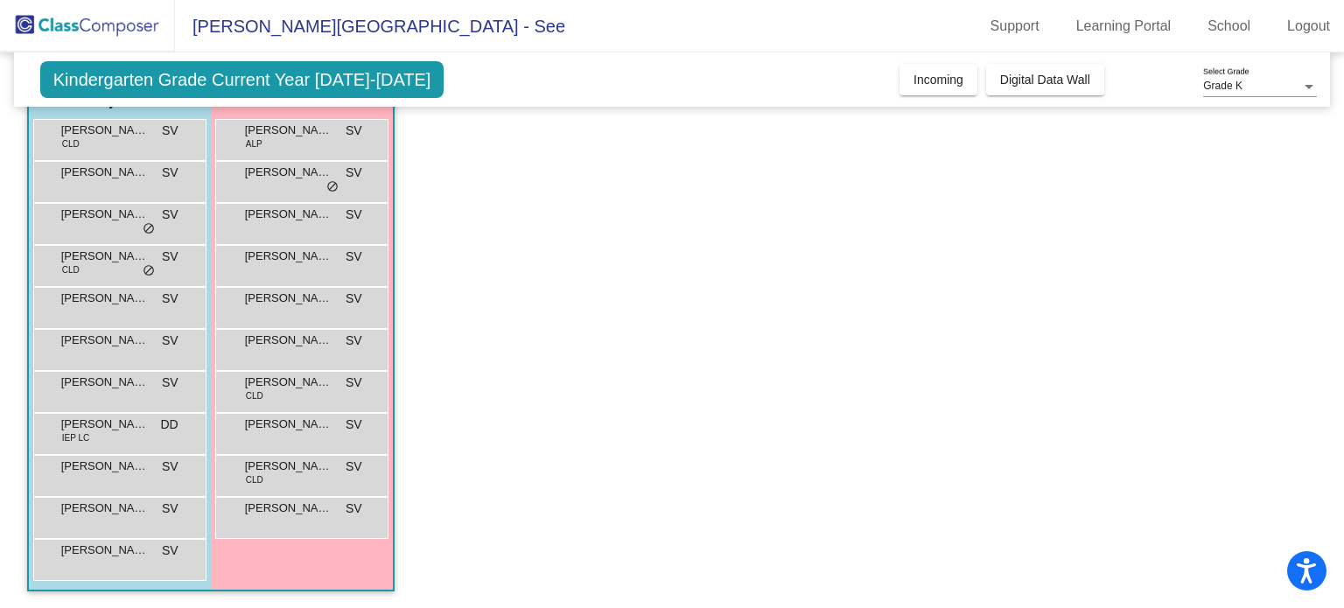
click at [717, 299] on app-classroom "Class 4 - Class D picture_as_pdf See [PERSON_NAME] Add Student First Name Last …" at bounding box center [672, 307] width 1291 height 604
